Goal: Use online tool/utility

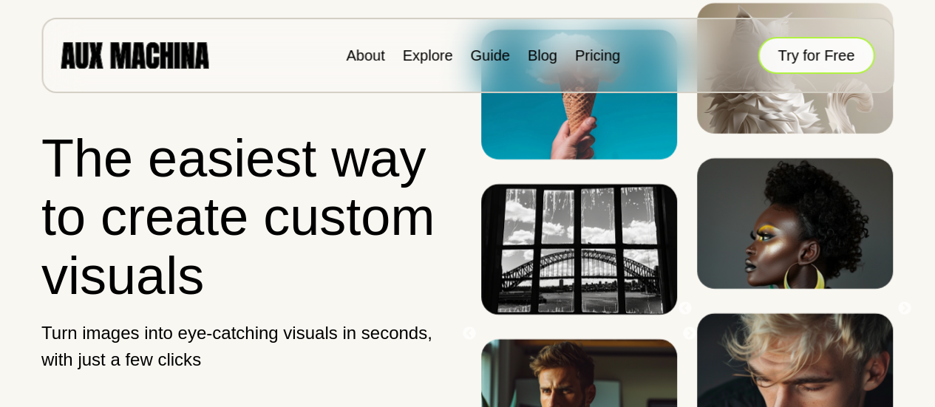
click at [843, 46] on button "Try for Free" at bounding box center [816, 55] width 117 height 37
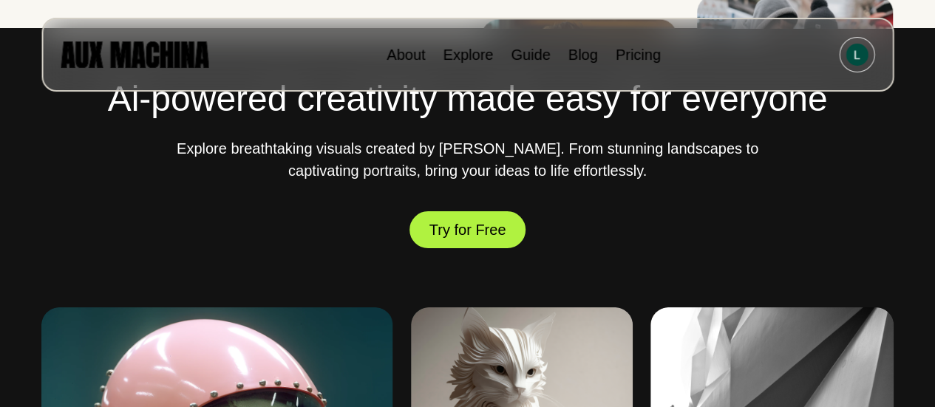
scroll to position [594, 0]
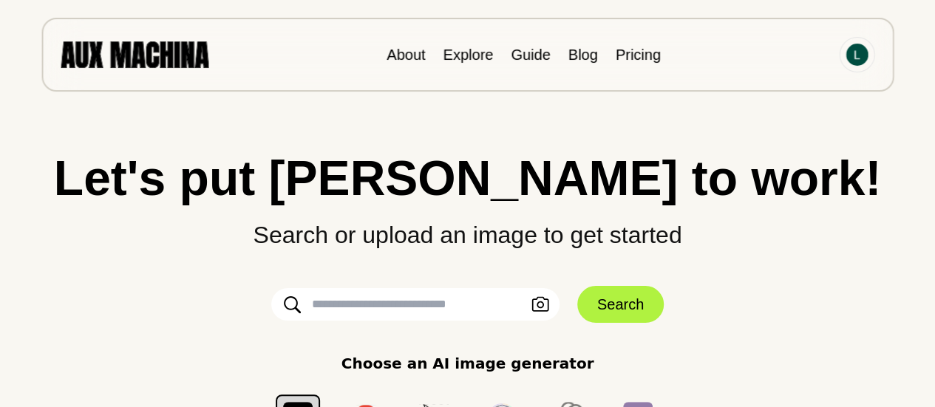
click at [447, 307] on input "text" at bounding box center [415, 304] width 288 height 33
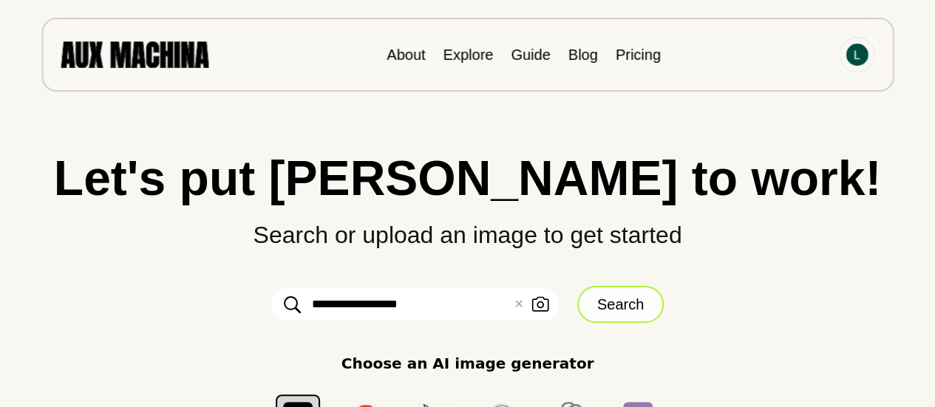
type input "**********"
click at [625, 314] on button "Search" at bounding box center [620, 304] width 86 height 37
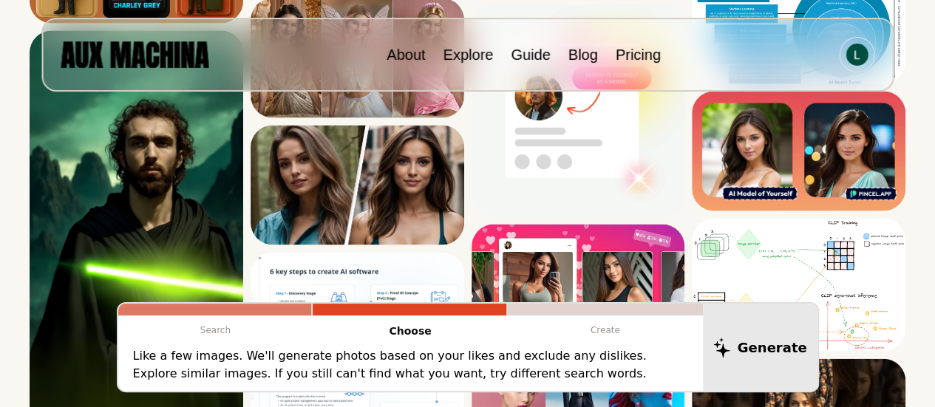
scroll to position [1522, 0]
